Goal: Obtain resource: Obtain resource

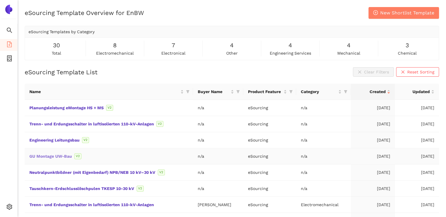
click at [0, 0] on link "GU Montage UW-Bau" at bounding box center [0, 0] width 0 height 0
click at [0, 0] on link "Planungsleistung eMontage HS + MS" at bounding box center [0, 0] width 0 height 0
